Goal: Find specific page/section: Find specific page/section

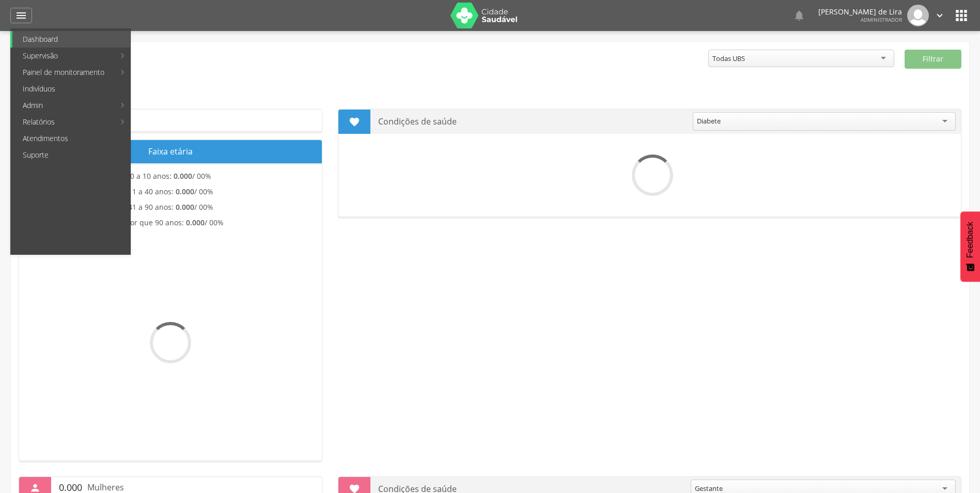
click at [41, 53] on link "Supervisão" at bounding box center [63, 56] width 102 height 17
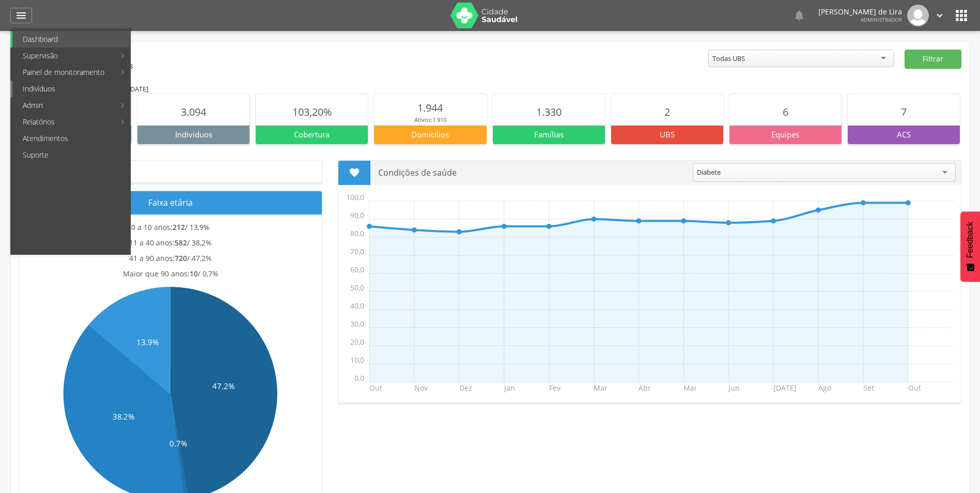
click at [45, 90] on link "Indivíduos" at bounding box center [71, 89] width 118 height 17
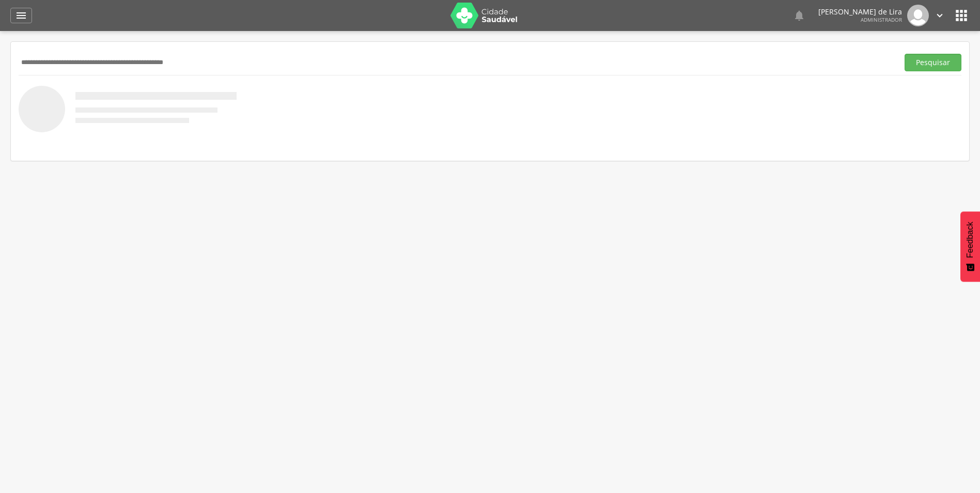
click at [71, 65] on input "text" at bounding box center [457, 63] width 876 height 18
type input "**********"
click at [905, 54] on button "Pesquisar" at bounding box center [933, 63] width 57 height 18
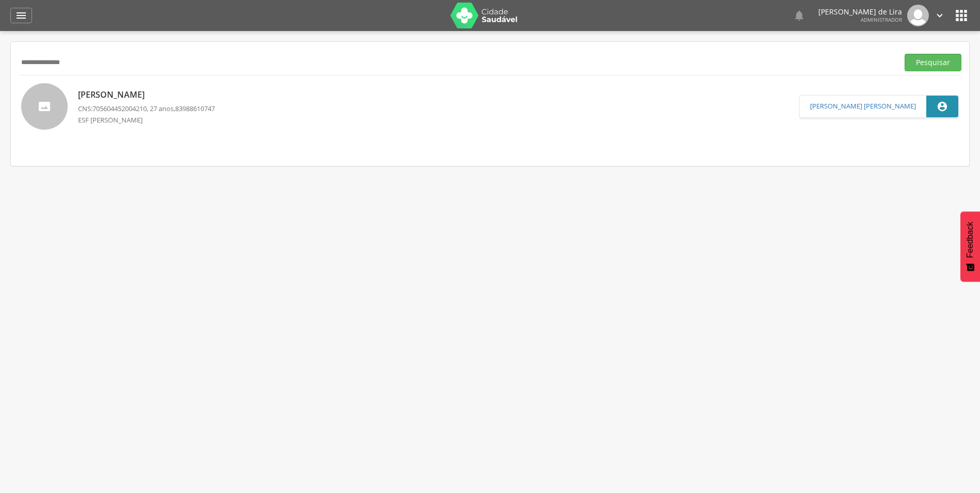
click at [169, 96] on p "[PERSON_NAME]" at bounding box center [146, 95] width 137 height 12
type input "**********"
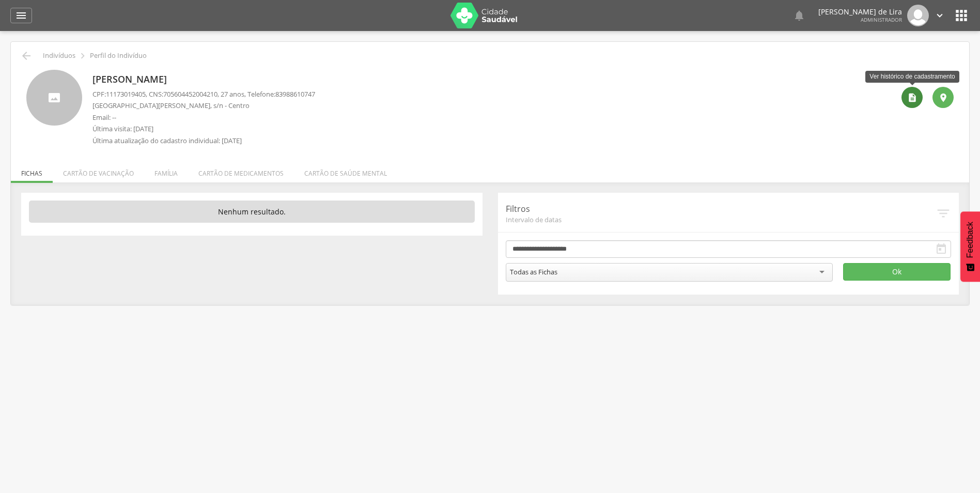
click at [916, 98] on icon "" at bounding box center [912, 97] width 10 height 10
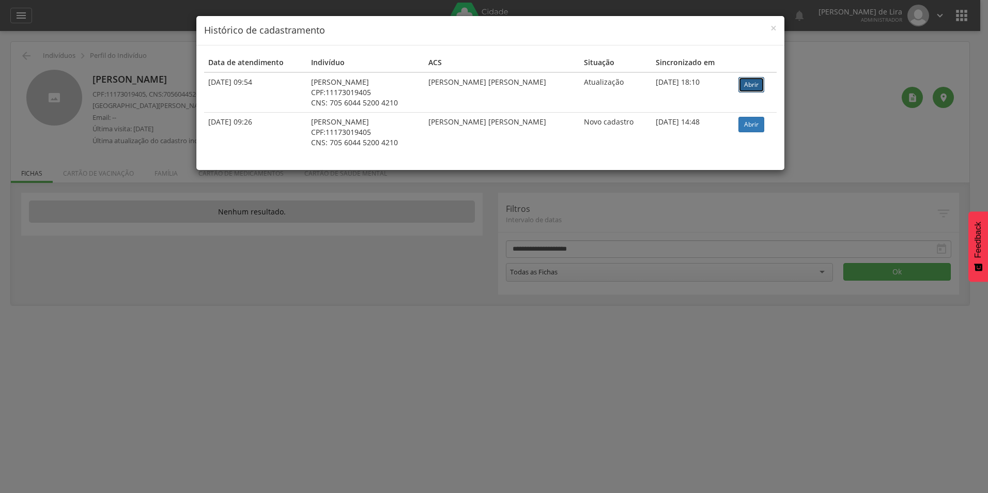
click at [761, 83] on link "Abrir" at bounding box center [751, 85] width 26 height 16
click at [771, 29] on span "×" at bounding box center [773, 28] width 6 height 14
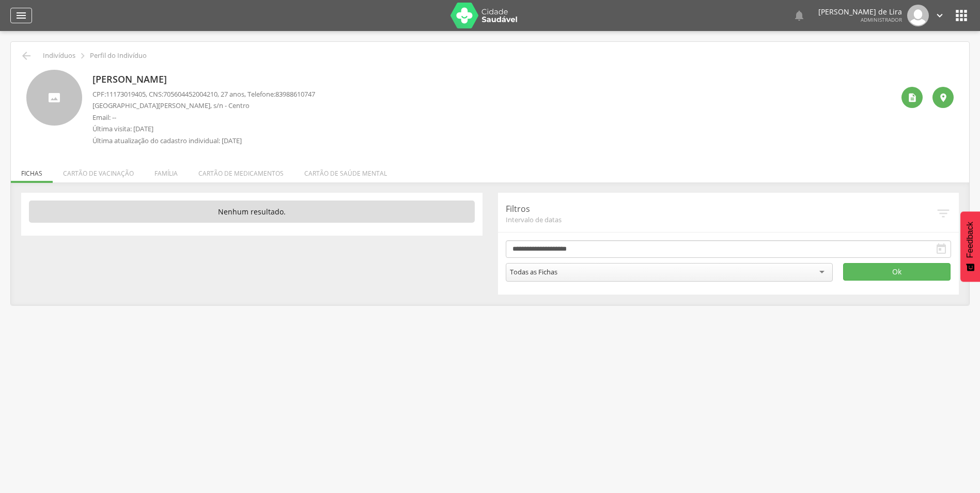
click at [19, 14] on icon "" at bounding box center [21, 15] width 12 height 12
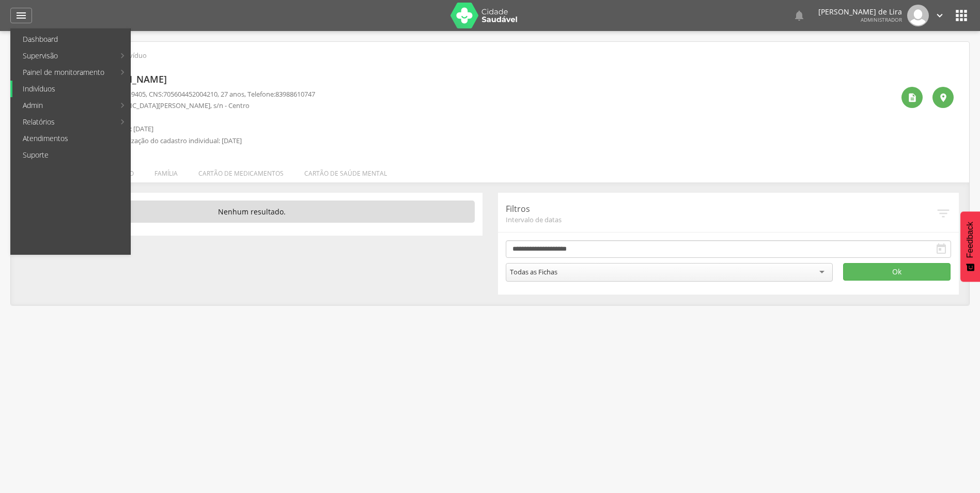
click at [44, 87] on link "Indivíduos" at bounding box center [71, 89] width 118 height 17
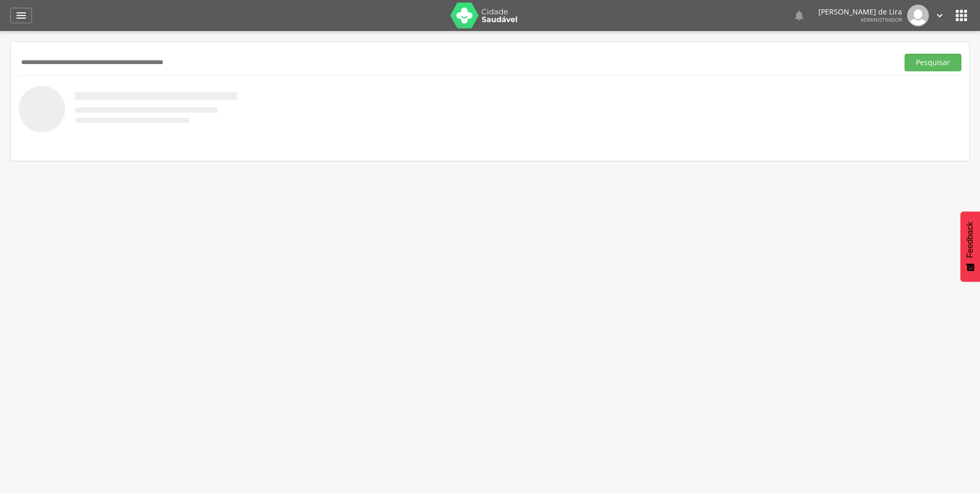
click at [53, 64] on input "text" at bounding box center [457, 63] width 876 height 18
click at [905, 54] on button "Pesquisar" at bounding box center [933, 63] width 57 height 18
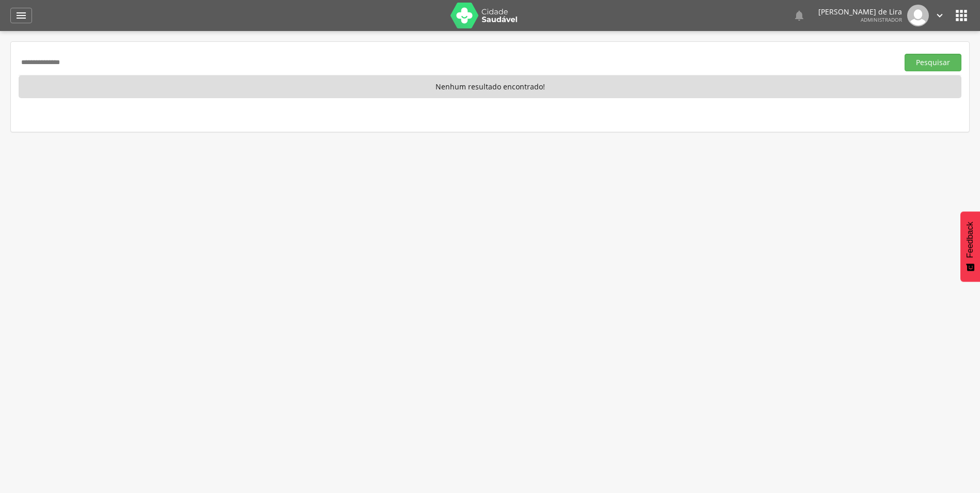
drag, startPoint x: 113, startPoint y: 67, endPoint x: 0, endPoint y: 57, distance: 113.1
click at [0, 57] on html " Dashboard Supervisão Produtividade Mapa da cidade Mapa de cobertura Ranking A…" at bounding box center [490, 246] width 980 height 493
type input "********"
click at [905, 54] on button "Pesquisar" at bounding box center [933, 63] width 57 height 18
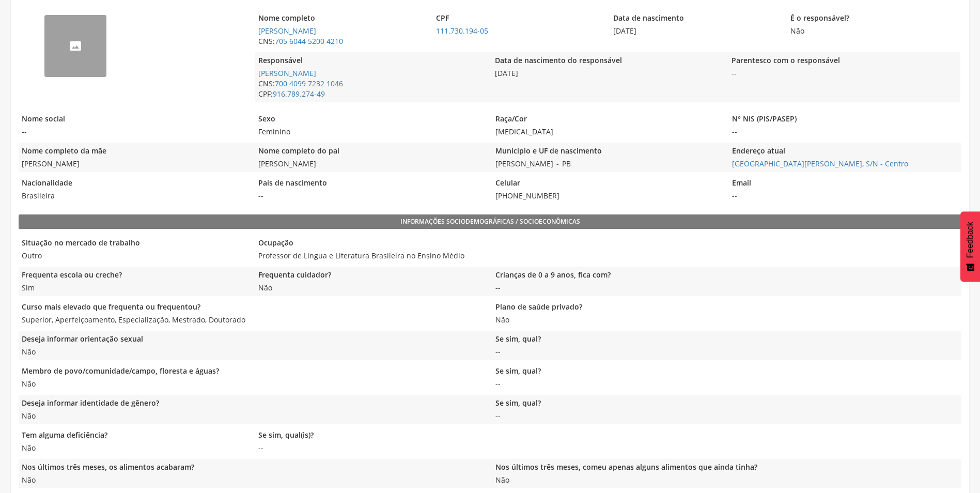
scroll to position [207, 0]
